Goal: Task Accomplishment & Management: Manage account settings

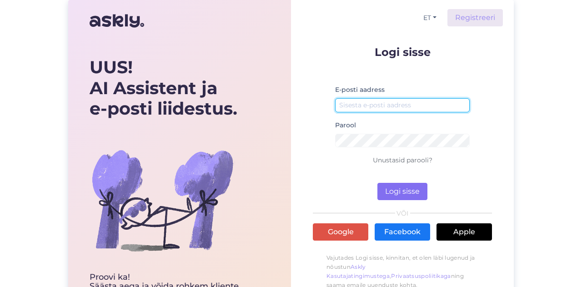
type input "[EMAIL_ADDRESS][DOMAIN_NAME]"
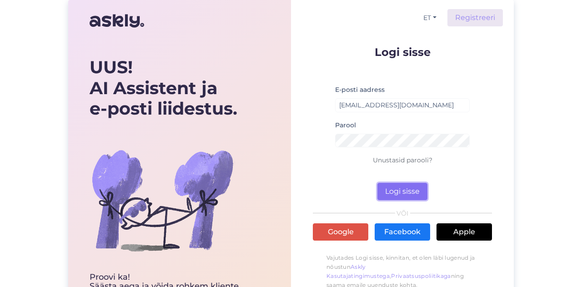
click at [393, 190] on button "Logi sisse" at bounding box center [402, 191] width 50 height 17
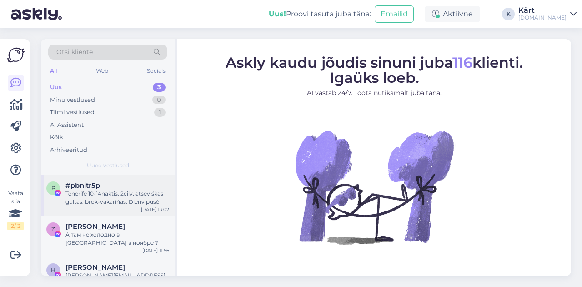
click at [114, 199] on div "Tenerife 10-14naktis. 2cilv. atseviśķas gultas. brok-vakarińas. Dienv pusè" at bounding box center [117, 197] width 104 height 16
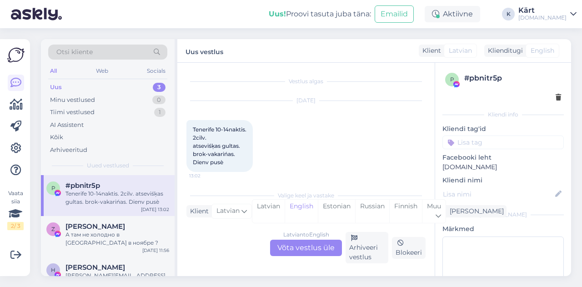
scroll to position [4, 0]
click at [563, 13] on div "Kärt" at bounding box center [542, 10] width 48 height 7
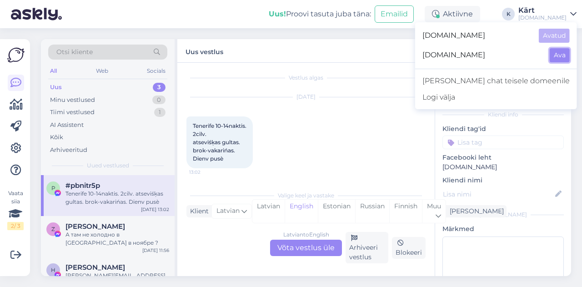
click at [558, 53] on button "Ava" at bounding box center [559, 55] width 20 height 14
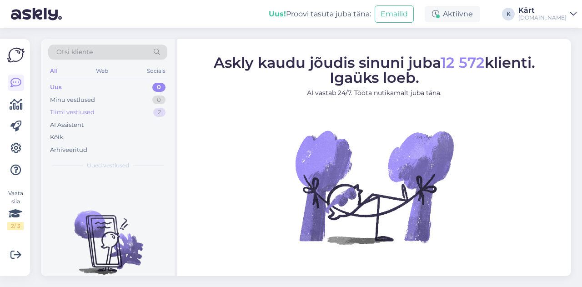
click at [78, 111] on div "Tiimi vestlused" at bounding box center [72, 112] width 45 height 9
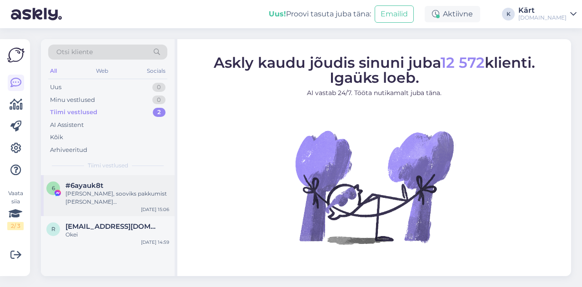
click at [106, 186] on div "#6ayauk8t" at bounding box center [117, 185] width 104 height 8
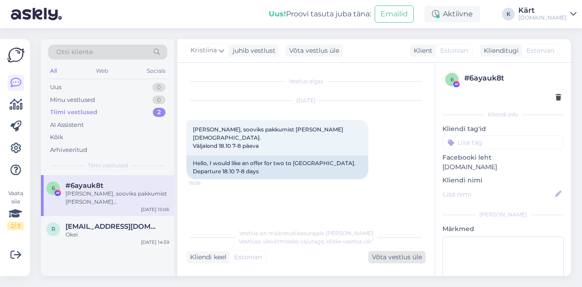
click at [394, 258] on div "Võta vestlus üle" at bounding box center [396, 257] width 57 height 12
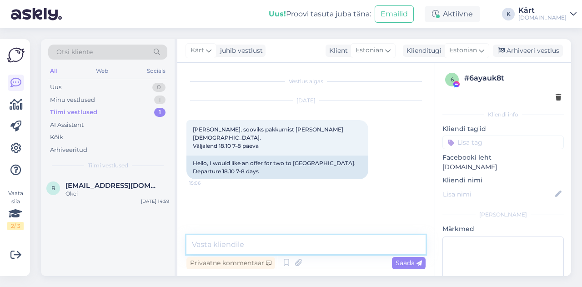
click at [242, 243] on textarea at bounding box center [305, 244] width 239 height 19
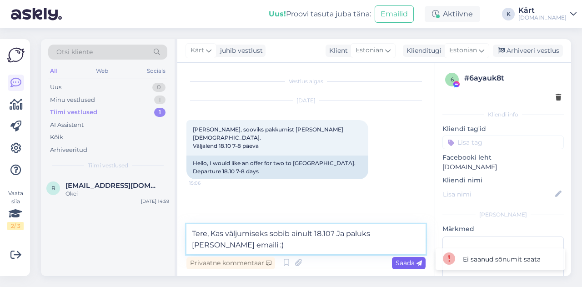
type textarea "Tere, Kas väljumiseks sobib ainult 18.10? Ja paluks [PERSON_NAME] emaili :)"
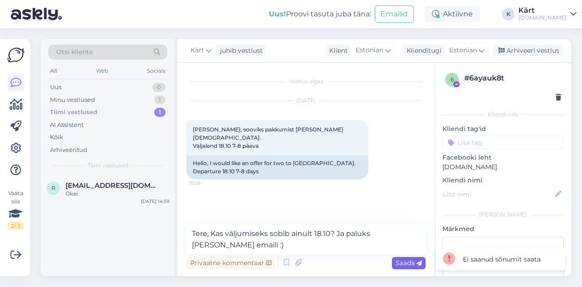
click at [403, 259] on div "Saada" at bounding box center [409, 263] width 34 height 12
click at [403, 259] on span "Saada" at bounding box center [408, 263] width 26 height 8
click at [15, 149] on icon at bounding box center [15, 148] width 11 height 11
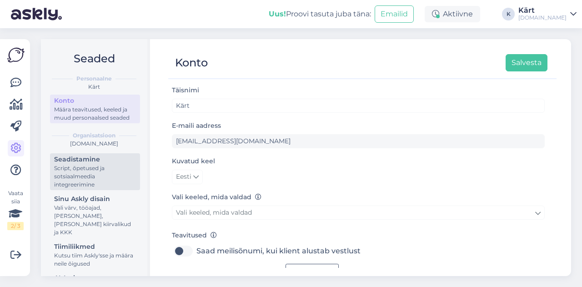
click at [95, 172] on div "Script, õpetused ja sotsiaalmeedia integreerimine" at bounding box center [95, 176] width 82 height 25
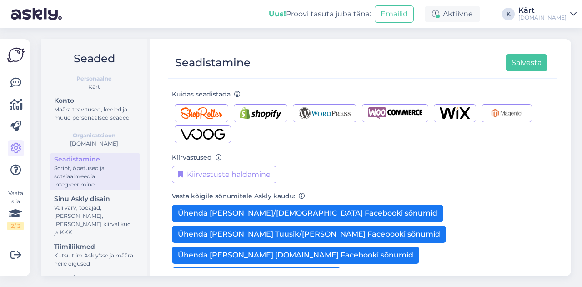
scroll to position [195, 0]
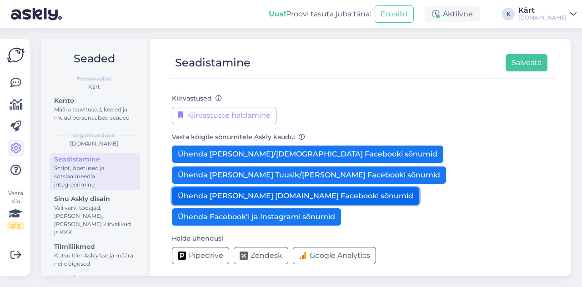
click at [315, 192] on button "Ühenda [PERSON_NAME] [DOMAIN_NAME] Facebooki sõnumid" at bounding box center [295, 195] width 247 height 17
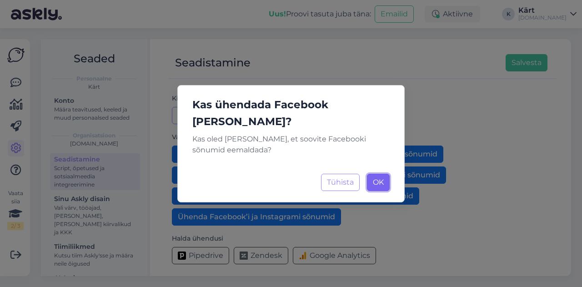
click at [379, 178] on span "OK" at bounding box center [378, 182] width 11 height 9
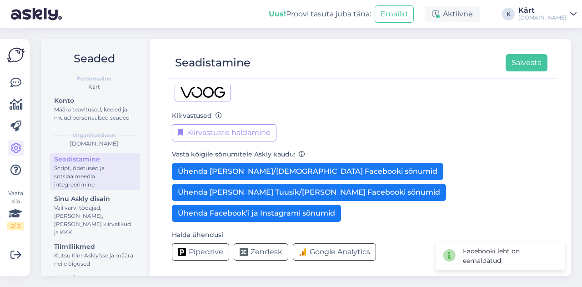
scroll to position [174, 0]
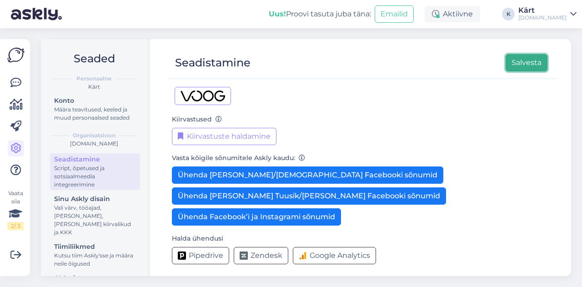
click at [519, 64] on button "Salvesta" at bounding box center [526, 62] width 42 height 17
click at [8, 82] on link at bounding box center [16, 83] width 16 height 16
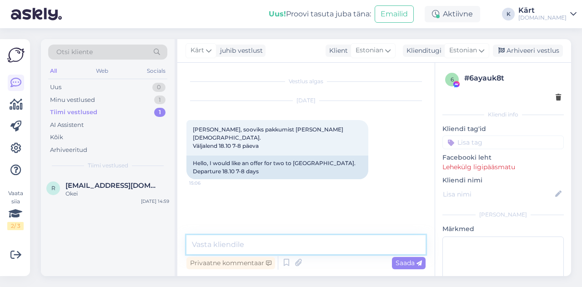
click at [260, 249] on textarea at bounding box center [305, 244] width 239 height 19
type textarea "Tere"
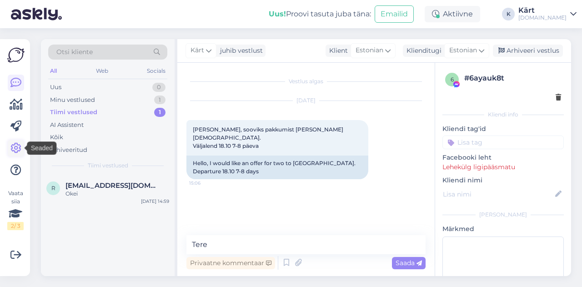
click at [18, 147] on icon at bounding box center [15, 148] width 11 height 11
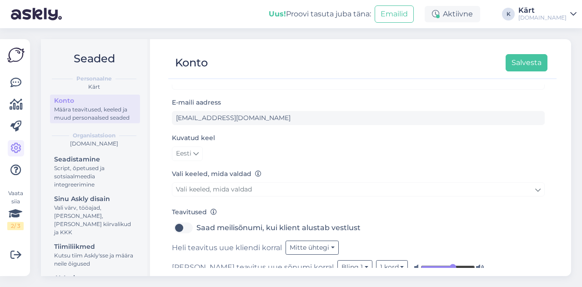
scroll to position [35, 0]
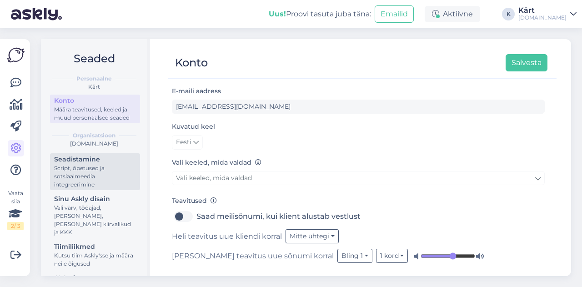
click at [85, 186] on div "Script, õpetused ja sotsiaalmeedia integreerimine" at bounding box center [95, 176] width 82 height 25
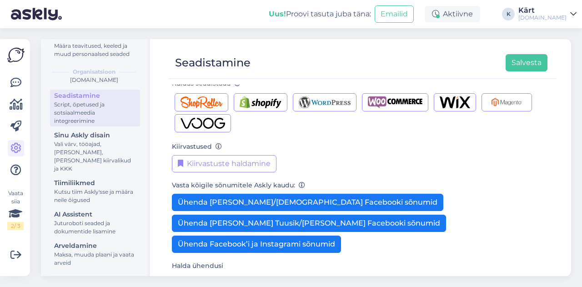
scroll to position [174, 0]
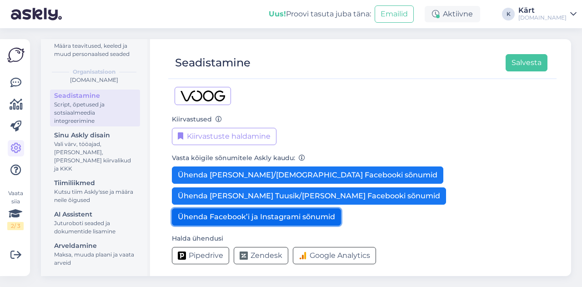
click at [285, 210] on button "Ühenda Facebook’i ja Instagrami sõnumid" at bounding box center [256, 216] width 169 height 17
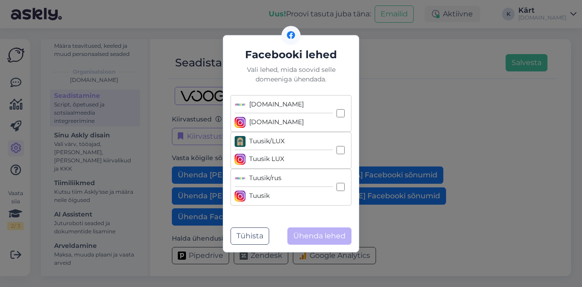
click at [344, 112] on input "[DOMAIN_NAME] [DOMAIN_NAME]" at bounding box center [340, 113] width 8 height 8
checkbox input "true"
click at [320, 233] on button "Ühenda lehed" at bounding box center [319, 235] width 64 height 17
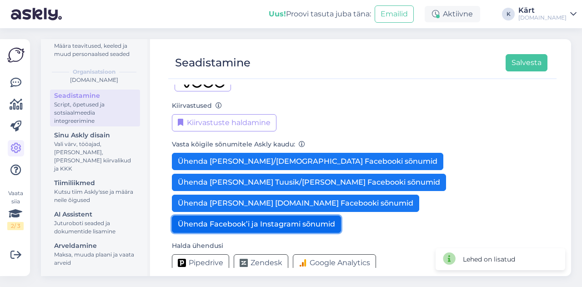
scroll to position [195, 0]
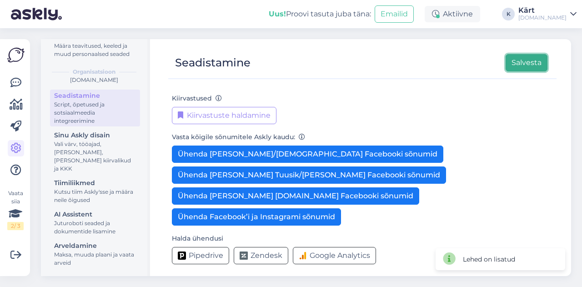
click at [521, 65] on button "Salvesta" at bounding box center [526, 62] width 42 height 17
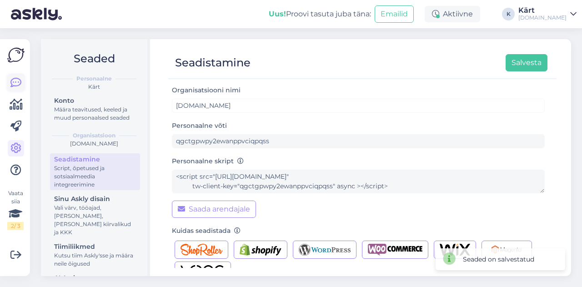
click at [14, 80] on icon at bounding box center [15, 82] width 11 height 11
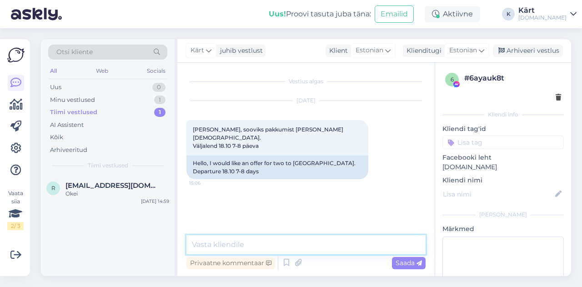
click at [225, 245] on textarea at bounding box center [305, 244] width 239 height 19
type textarea "Tere"
